Goal: Information Seeking & Learning: Find specific fact

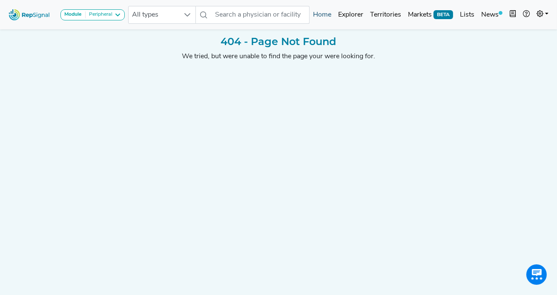
click at [327, 16] on link "Home" at bounding box center [321, 14] width 25 height 17
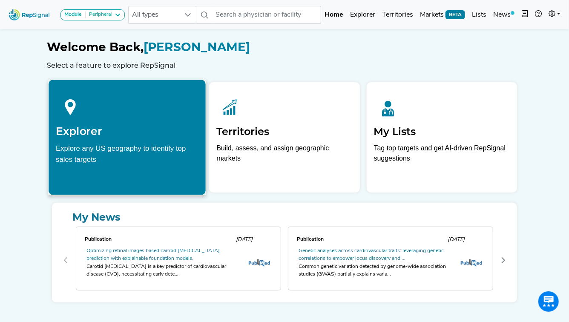
click at [137, 131] on h2 "Explorer" at bounding box center [127, 131] width 143 height 13
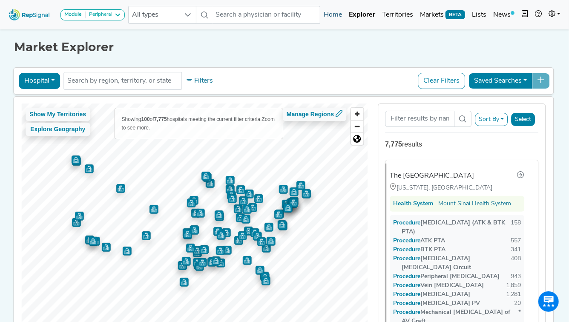
click at [334, 20] on link "Home" at bounding box center [332, 14] width 25 height 17
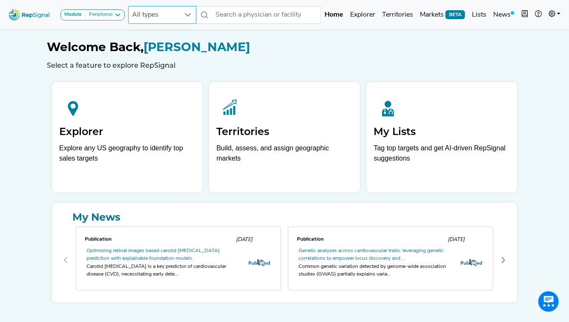
click at [189, 13] on icon at bounding box center [187, 14] width 7 height 7
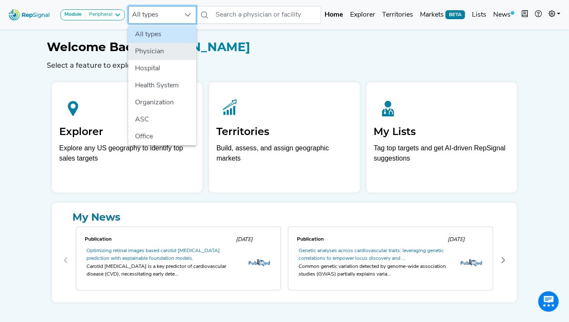
click at [175, 54] on li "Physician" at bounding box center [162, 51] width 68 height 17
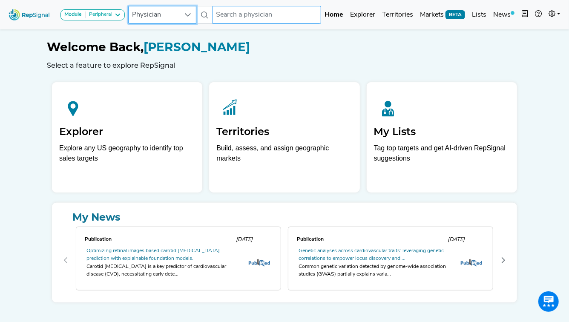
click at [268, 20] on input "text" at bounding box center [266, 15] width 109 height 18
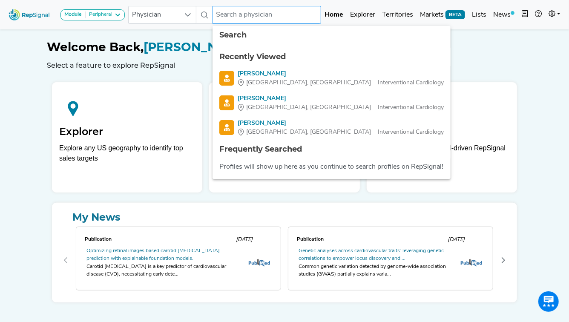
paste input "[PERSON_NAME], [GEOGRAPHIC_DATA]"
type input "[PERSON_NAME], [GEOGRAPHIC_DATA]"
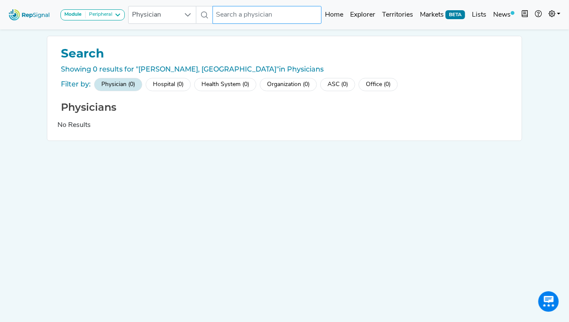
click at [257, 14] on input "text" at bounding box center [266, 15] width 109 height 18
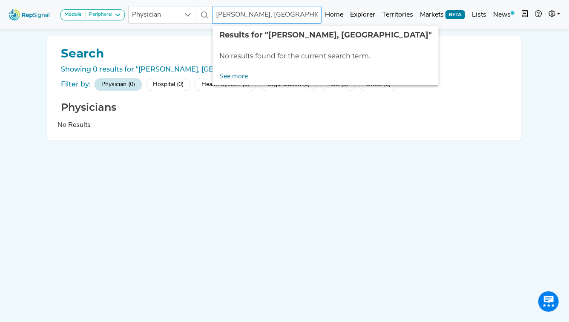
click at [243, 14] on input "[PERSON_NAME], [GEOGRAPHIC_DATA]" at bounding box center [266, 15] width 109 height 18
click at [295, 12] on input "[PERSON_NAME], [GEOGRAPHIC_DATA]" at bounding box center [266, 15] width 109 height 18
type input "[PERSON_NAME]"
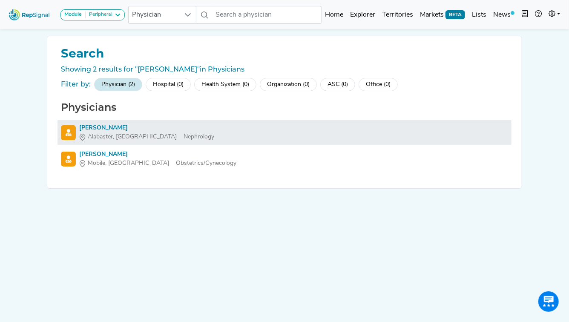
click at [114, 129] on div "[PERSON_NAME]" at bounding box center [146, 127] width 135 height 9
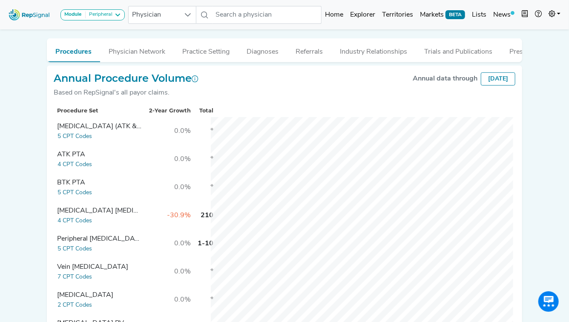
scroll to position [190, 0]
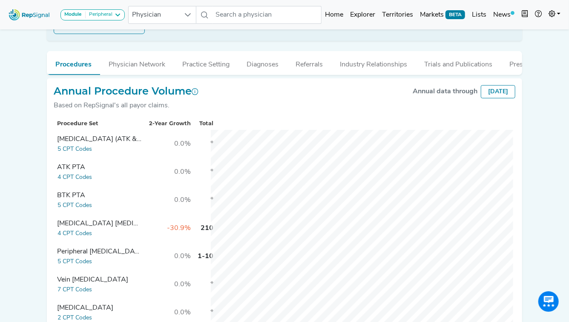
click at [492, 92] on div "[DATE]" at bounding box center [497, 91] width 34 height 13
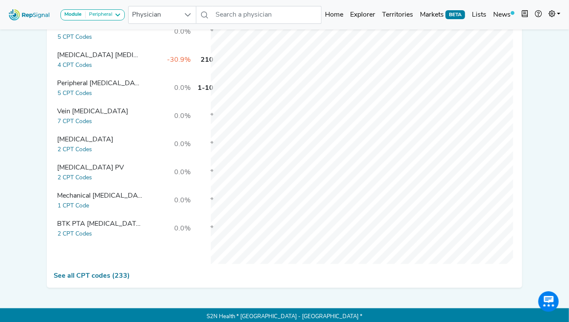
scroll to position [361, 0]
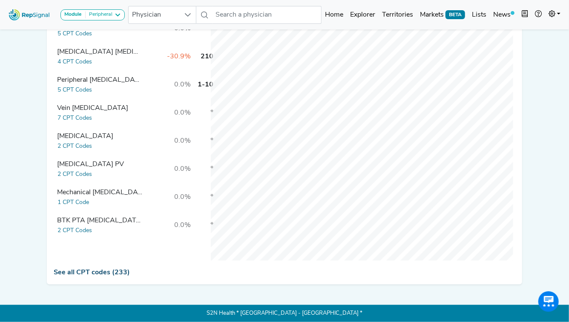
click at [106, 272] on link "See all CPT codes (233)" at bounding box center [92, 272] width 76 height 7
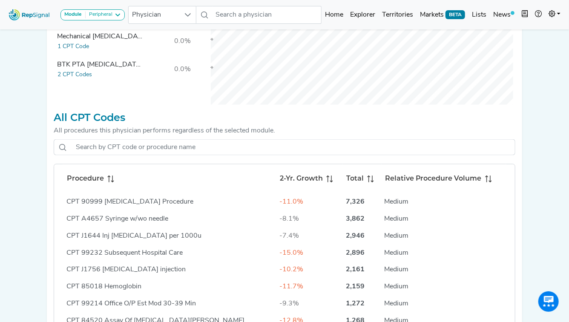
scroll to position [594, 0]
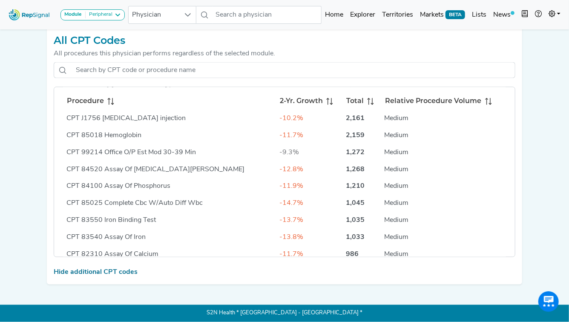
drag, startPoint x: 432, startPoint y: 154, endPoint x: 432, endPoint y: 165, distance: 11.5
click at [432, 156] on td "Medium" at bounding box center [443, 152] width 125 height 17
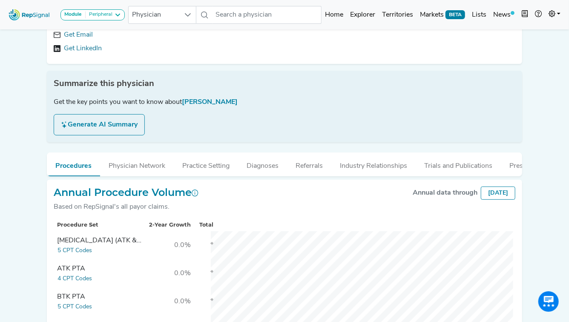
scroll to position [82, 0]
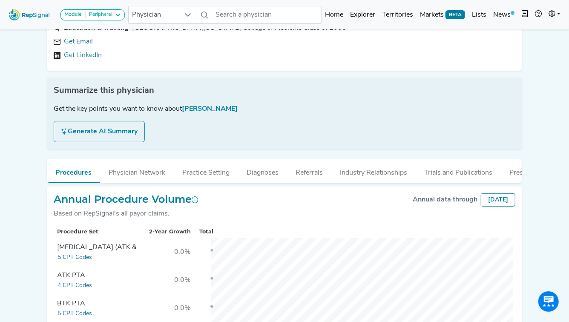
click at [113, 132] on button "Generate AI Summary" at bounding box center [99, 131] width 91 height 21
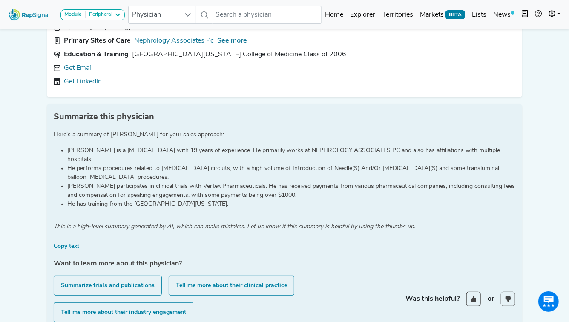
scroll to position [0, 0]
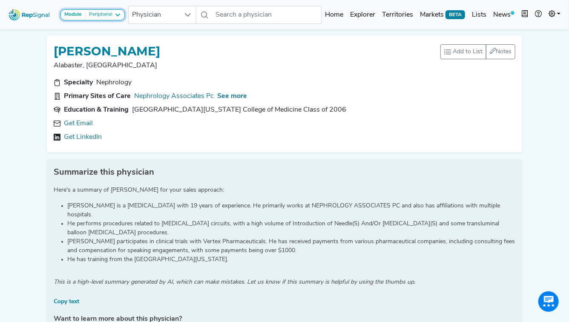
click at [118, 13] on icon at bounding box center [117, 14] width 7 height 7
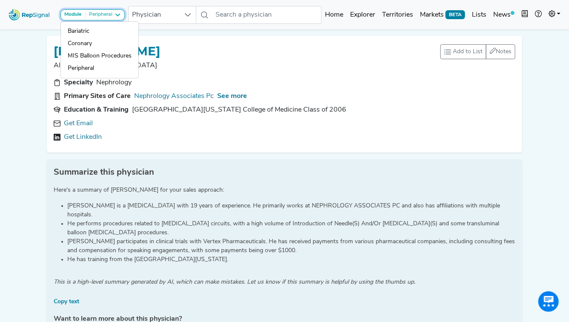
click at [118, 13] on icon at bounding box center [117, 14] width 7 height 7
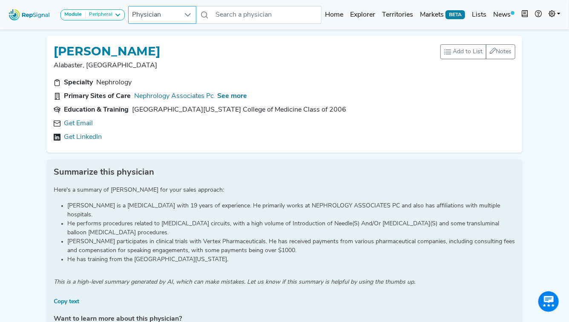
click at [185, 15] on icon at bounding box center [187, 14] width 7 height 7
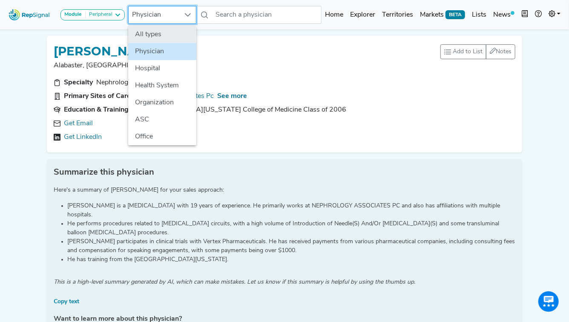
click at [178, 36] on li "All types" at bounding box center [162, 34] width 68 height 17
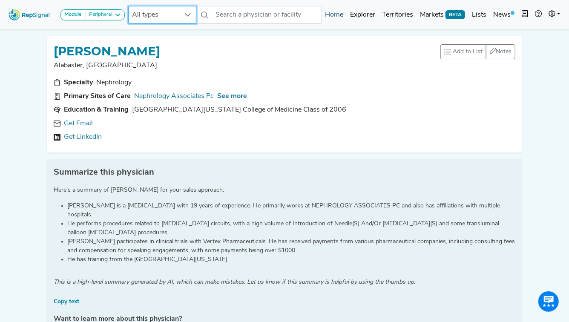
click at [336, 16] on link "Home" at bounding box center [333, 14] width 25 height 17
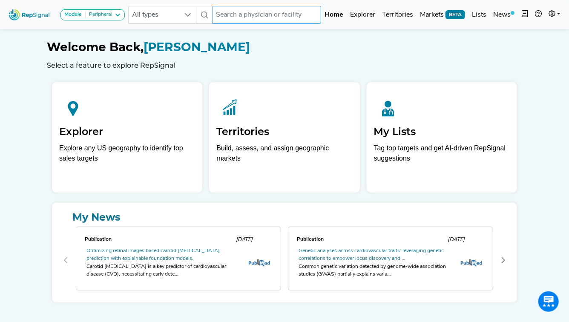
click at [290, 15] on input "text" at bounding box center [266, 15] width 109 height 18
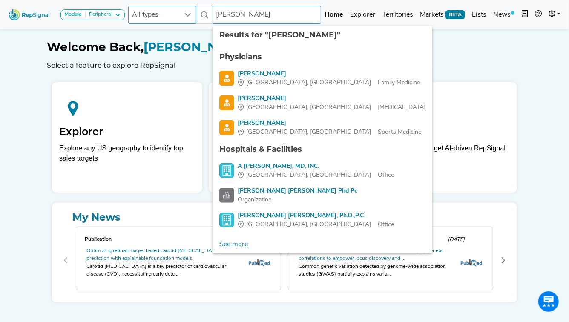
type input "[PERSON_NAME]"
click at [192, 11] on div at bounding box center [188, 14] width 16 height 17
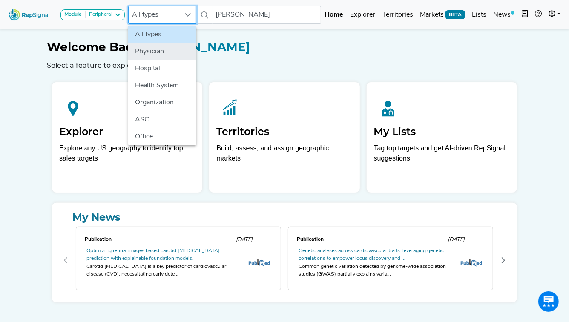
click at [178, 51] on li "Physician" at bounding box center [162, 51] width 68 height 17
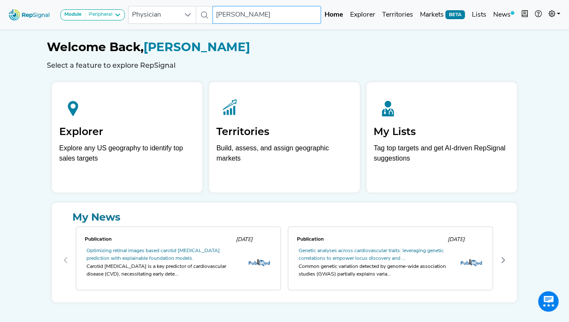
click at [267, 17] on input "[PERSON_NAME]" at bounding box center [266, 15] width 109 height 18
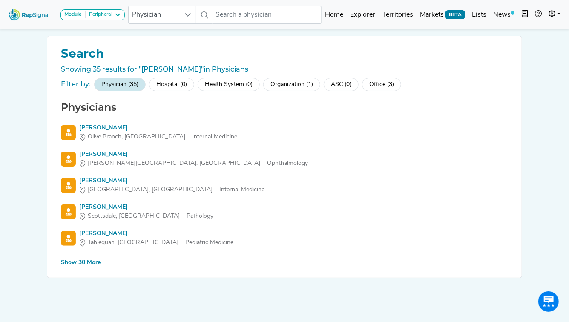
click at [93, 263] on div "Show 30 More" at bounding box center [81, 262] width 40 height 9
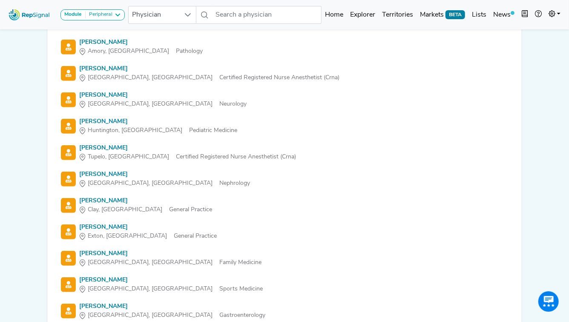
scroll to position [298, 0]
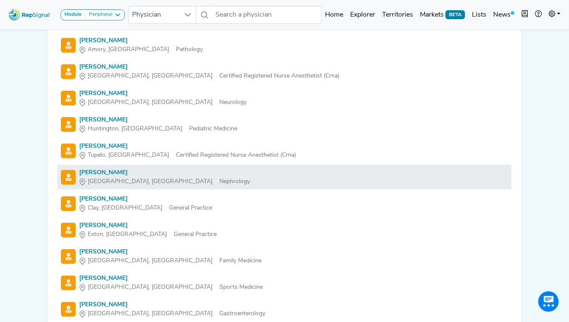
click at [108, 173] on div "[PERSON_NAME]" at bounding box center [164, 172] width 171 height 9
